Goal: Check status: Check status

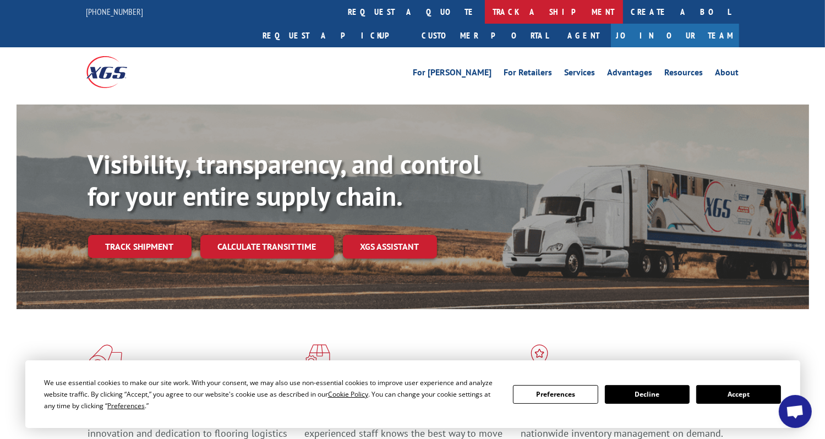
click at [485, 10] on link "track a shipment" at bounding box center [554, 12] width 138 height 24
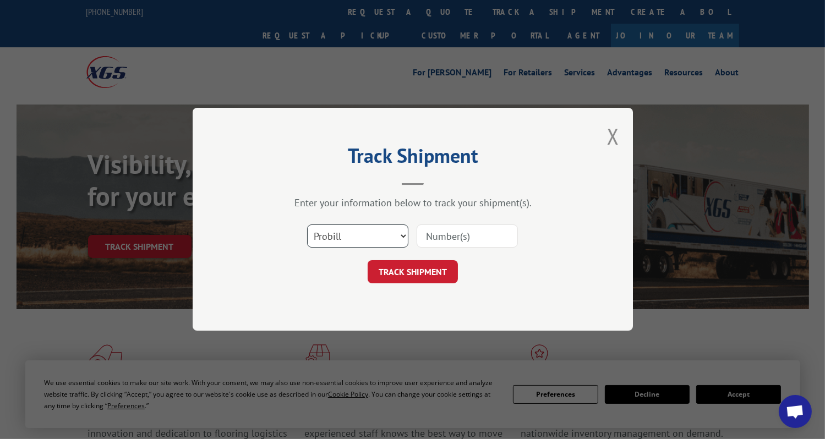
click at [392, 233] on select "Select category... Probill BOL PO" at bounding box center [357, 236] width 101 height 23
select select "po"
click at [307, 225] on select "Select category... Probill BOL PO" at bounding box center [357, 236] width 101 height 23
click at [471, 235] on input at bounding box center [467, 236] width 101 height 23
click at [435, 244] on input at bounding box center [467, 236] width 101 height 23
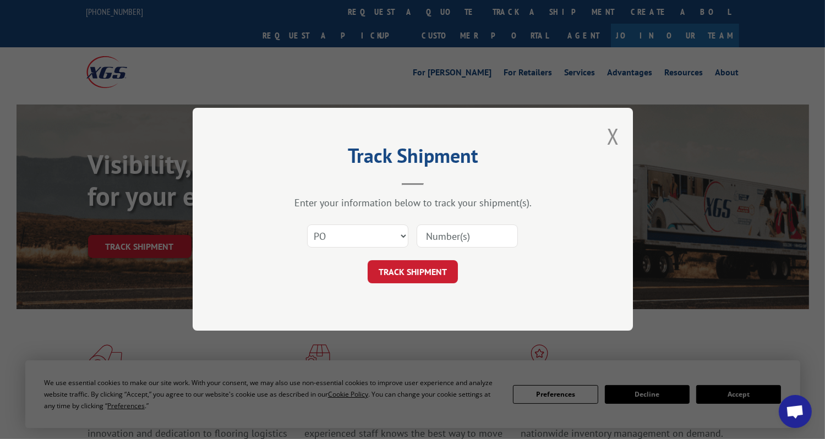
paste input "02528639"
type input "02528639"
click at [431, 272] on button "TRACK SHIPMENT" at bounding box center [413, 272] width 90 height 23
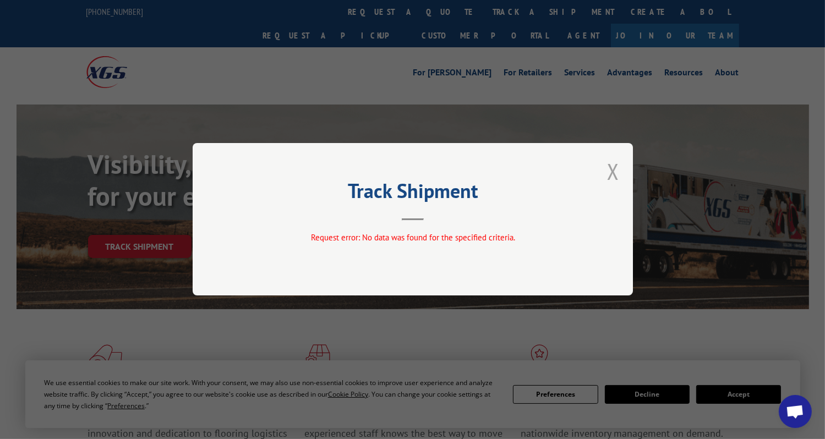
click at [613, 168] on button "Close modal" at bounding box center [613, 171] width 12 height 29
